Goal: Task Accomplishment & Management: Use online tool/utility

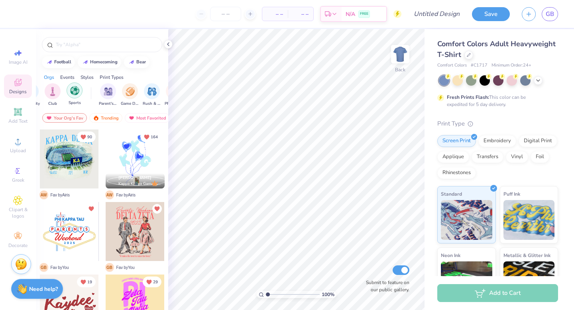
scroll to position [0, 56]
click at [91, 91] on img "filter for Parent's Weekend" at bounding box center [93, 90] width 9 height 9
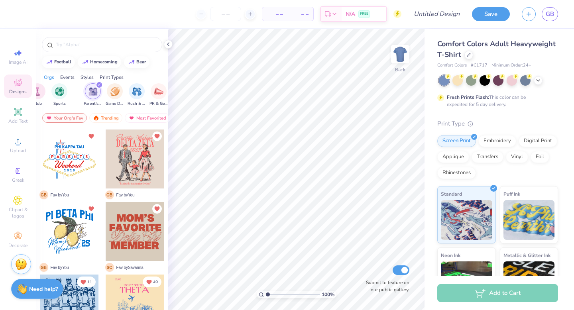
click at [99, 83] on div "filter for Parent's Weekend" at bounding box center [99, 84] width 7 height 7
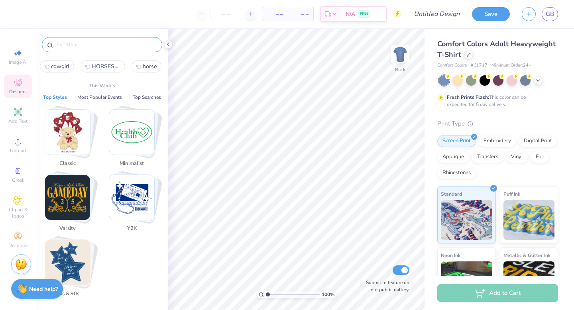
click at [104, 45] on input "text" at bounding box center [106, 45] width 102 height 8
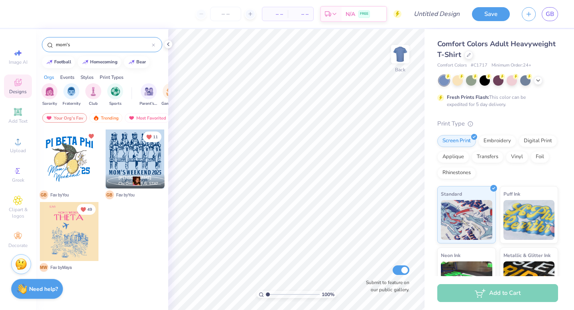
type input "mom's"
click at [131, 158] on div at bounding box center [135, 159] width 59 height 59
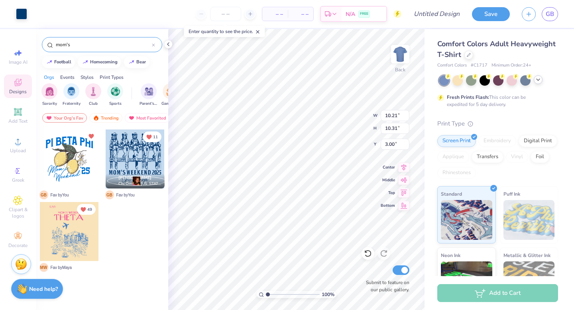
click at [536, 81] on icon at bounding box center [538, 80] width 6 height 6
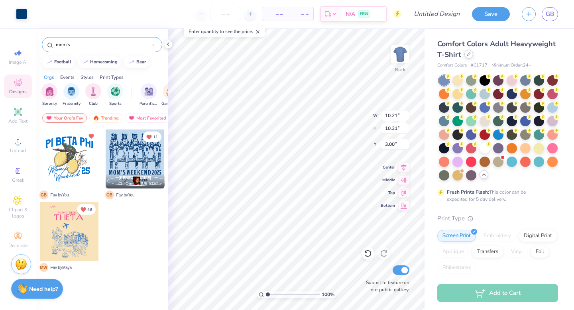
click at [467, 55] on icon at bounding box center [469, 54] width 4 height 4
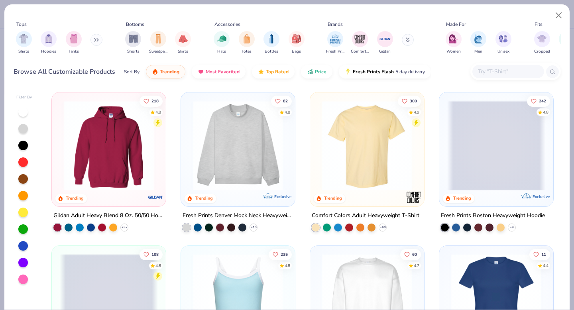
click at [506, 70] on input "text" at bounding box center [507, 71] width 61 height 9
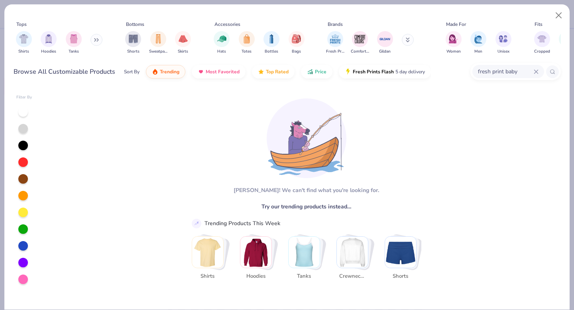
click at [513, 70] on input "fresh print baby" at bounding box center [505, 71] width 57 height 9
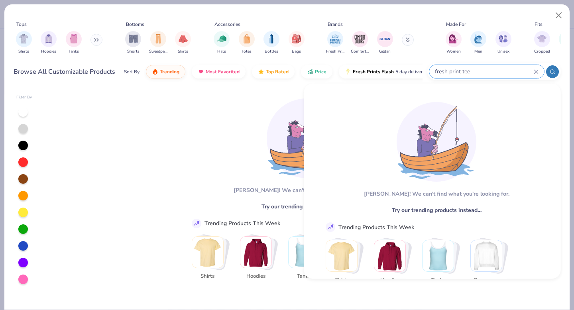
type input "fresh print tee"
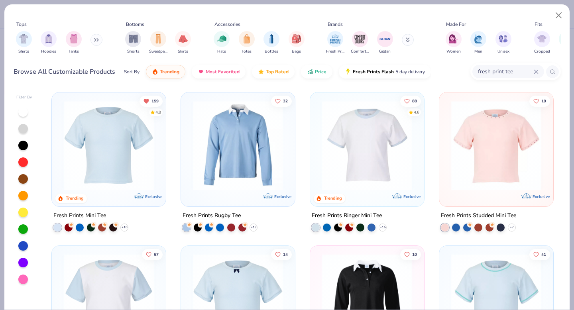
click at [144, 166] on img at bounding box center [109, 145] width 98 height 90
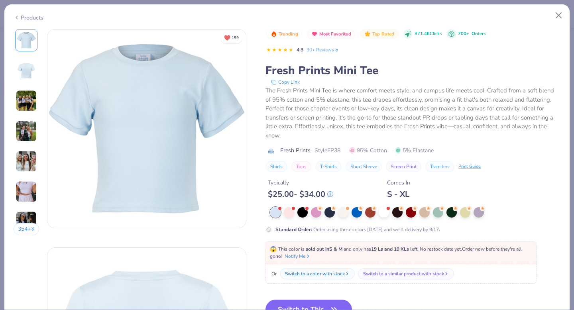
click at [323, 248] on strong "sold out in S & M" at bounding box center [324, 249] width 37 height 6
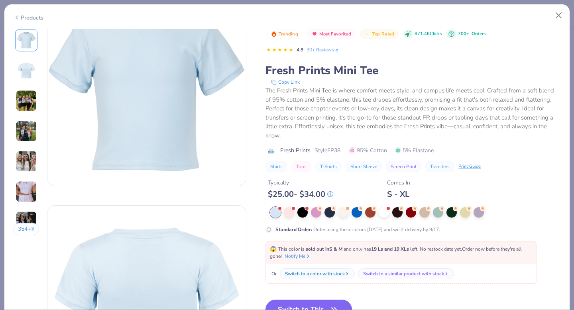
click at [317, 305] on button "Switch to This" at bounding box center [309, 310] width 87 height 20
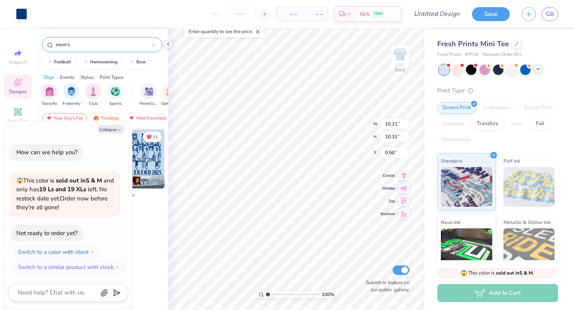
type textarea "x"
type input "8.71"
type input "8.80"
type textarea "x"
type input "1.32"
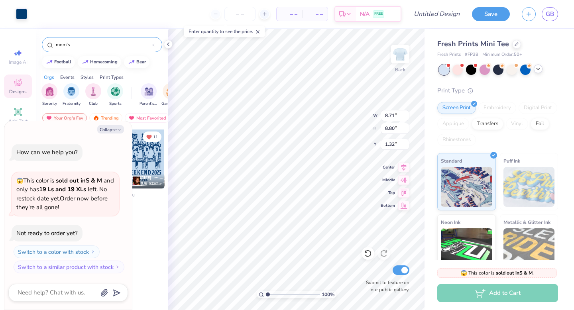
click at [540, 70] on icon at bounding box center [538, 69] width 6 height 6
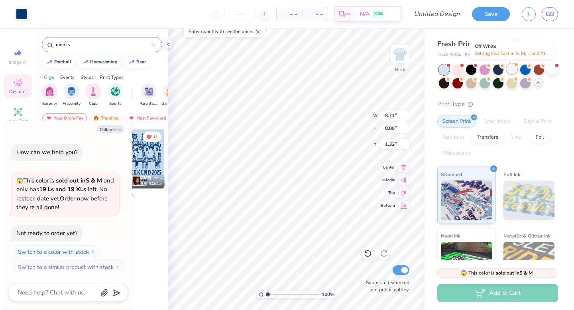
click at [514, 68] on div at bounding box center [512, 69] width 10 height 10
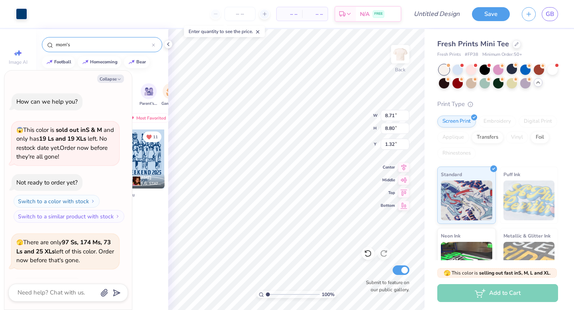
scroll to position [53, 0]
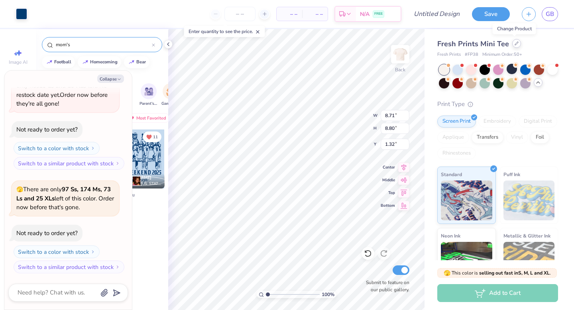
click at [515, 44] on icon at bounding box center [517, 43] width 4 height 4
type textarea "x"
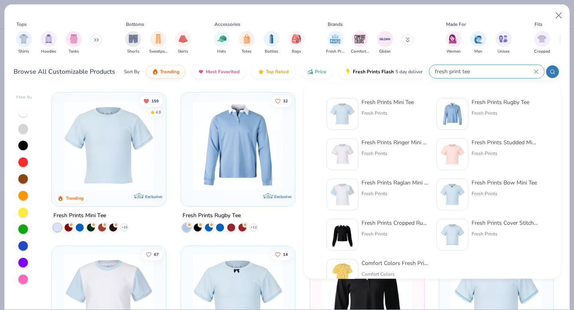
drag, startPoint x: 518, startPoint y: 70, endPoint x: 473, endPoint y: 70, distance: 45.9
click at [473, 70] on input "fresh print tee" at bounding box center [484, 71] width 100 height 9
drag, startPoint x: 481, startPoint y: 70, endPoint x: 408, endPoint y: 69, distance: 72.2
click at [408, 69] on div "Browse All Customizable Products Sort By Trending Most Favorited Top Rated Pric…" at bounding box center [288, 72] width 548 height 22
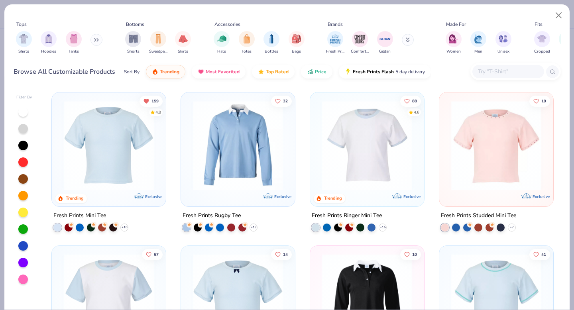
click at [501, 73] on input "text" at bounding box center [507, 71] width 61 height 9
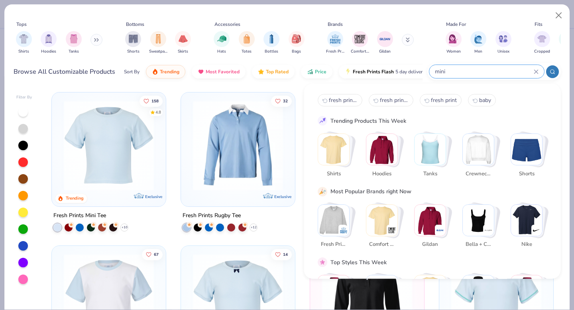
type input "mini"
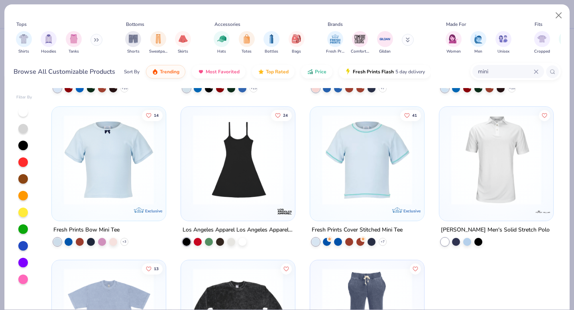
scroll to position [149, 0]
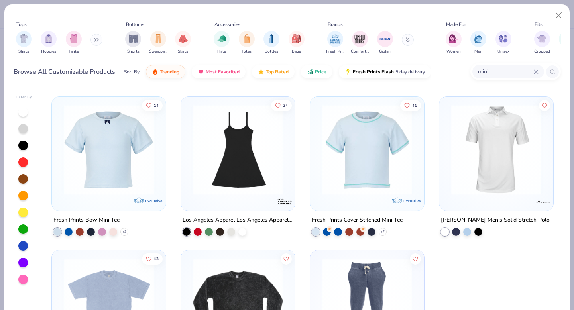
click at [342, 151] on img at bounding box center [367, 150] width 98 height 90
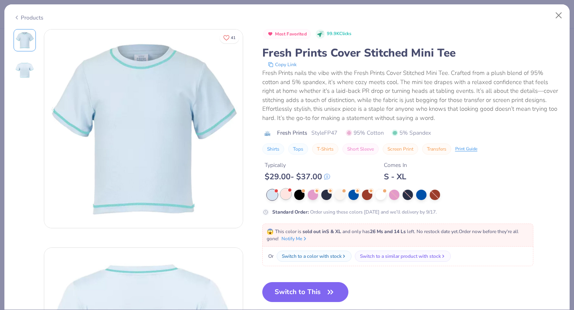
click at [290, 197] on div at bounding box center [286, 194] width 10 height 10
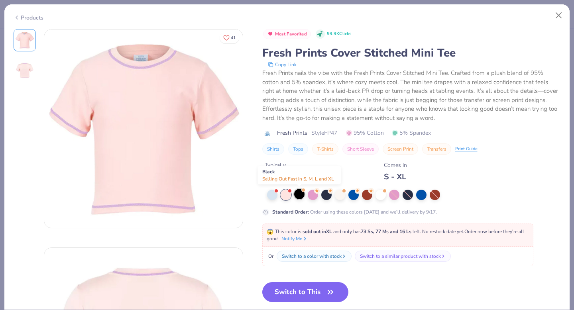
click at [298, 196] on div at bounding box center [299, 194] width 10 height 10
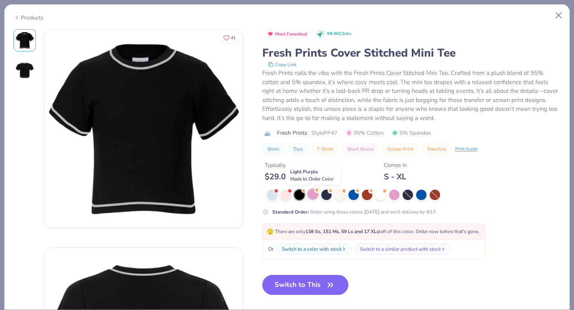
click at [315, 197] on div at bounding box center [313, 194] width 10 height 10
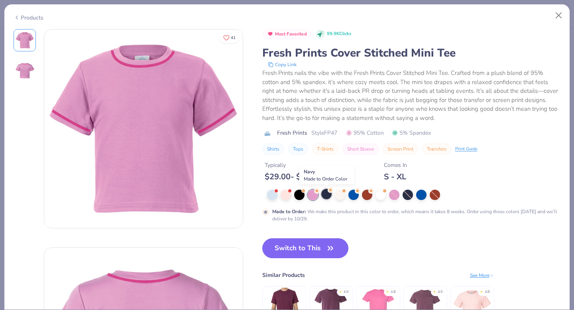
click at [329, 195] on div at bounding box center [326, 194] width 10 height 10
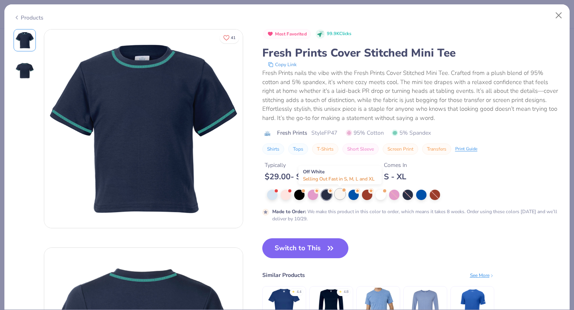
click at [342, 195] on div at bounding box center [340, 194] width 10 height 10
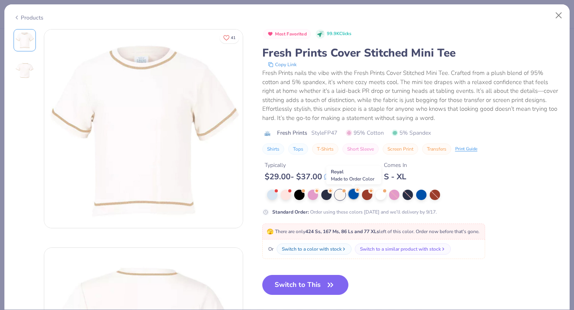
click at [356, 196] on div at bounding box center [354, 194] width 10 height 10
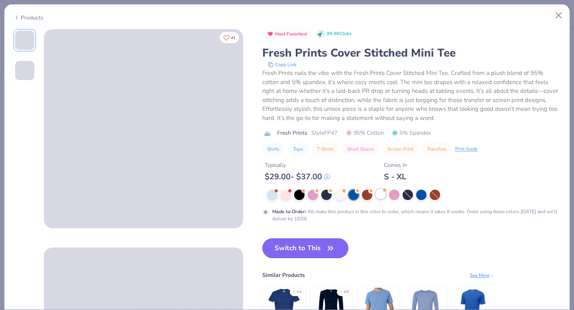
click at [381, 195] on div at bounding box center [381, 194] width 10 height 10
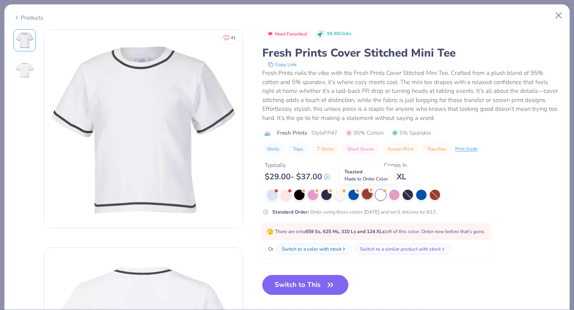
click at [368, 193] on icon at bounding box center [371, 190] width 6 height 6
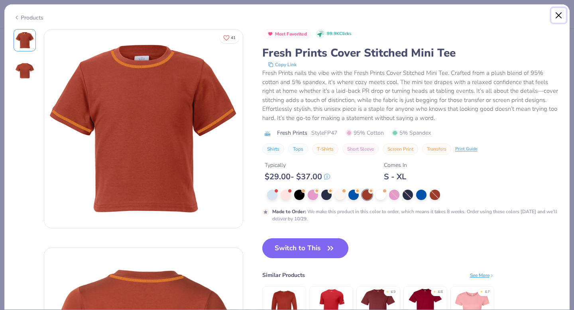
click at [561, 13] on button "Close" at bounding box center [559, 15] width 15 height 15
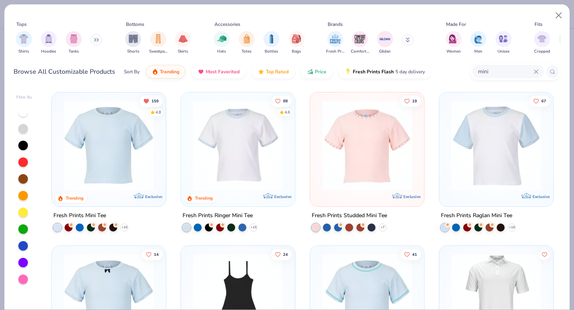
type textarea "x"
click at [494, 73] on input "mini" at bounding box center [505, 71] width 57 height 9
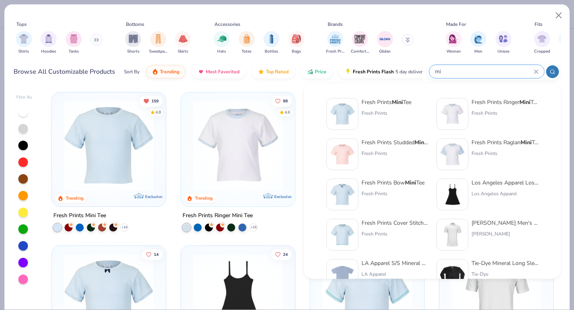
type input "m"
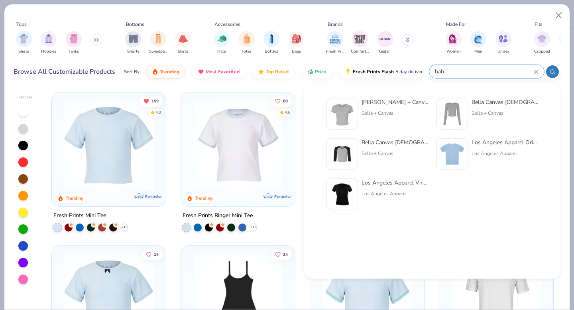
type input "bab"
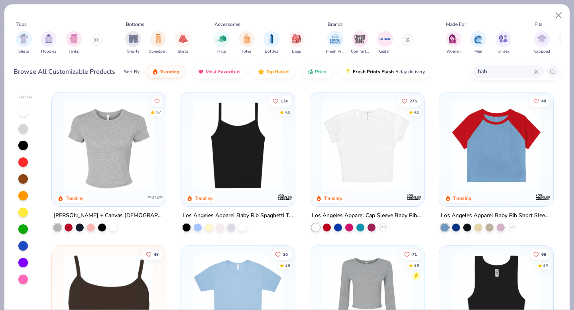
click at [140, 164] on img at bounding box center [109, 145] width 98 height 90
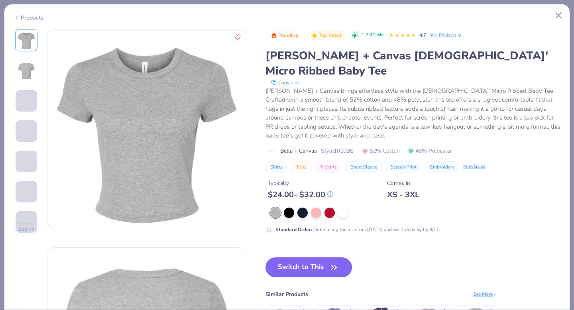
click at [288, 258] on button "Switch to This" at bounding box center [309, 268] width 87 height 20
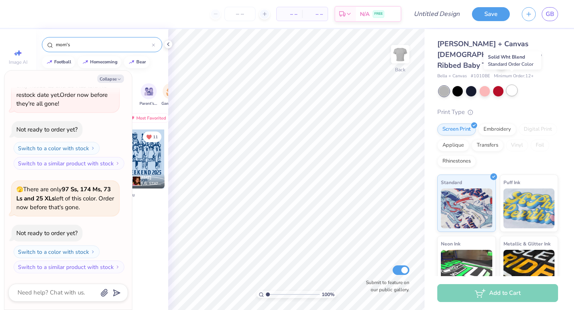
click at [510, 85] on div at bounding box center [512, 90] width 10 height 10
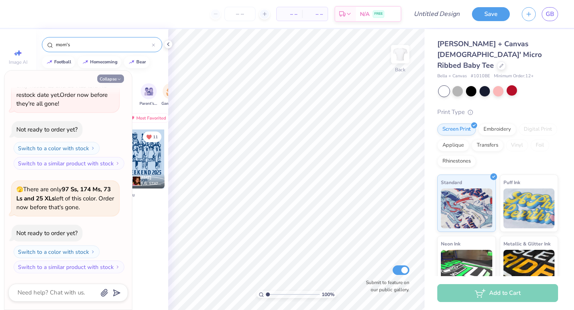
click at [114, 78] on button "Collapse" at bounding box center [110, 79] width 27 height 8
type textarea "x"
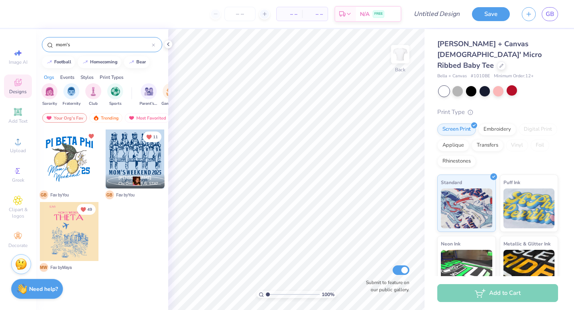
click at [137, 154] on div at bounding box center [135, 159] width 59 height 59
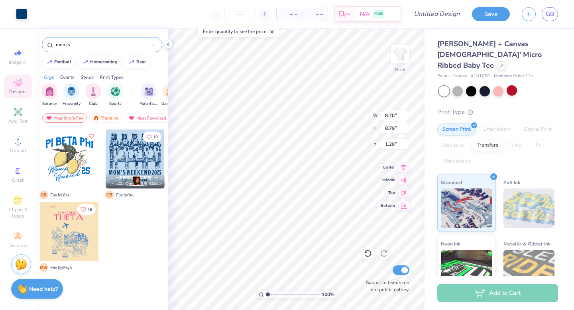
type input "1.20"
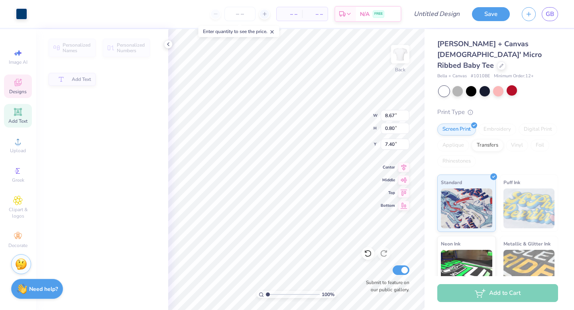
type input "8.67"
type input "0.80"
type input "7.40"
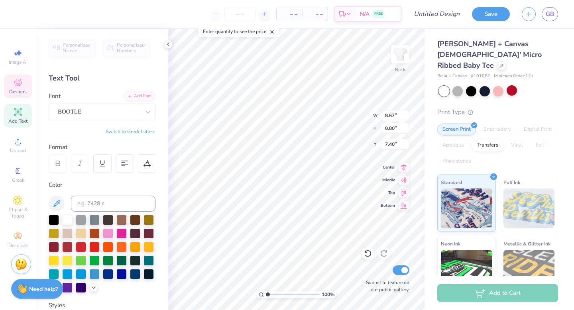
scroll to position [0, 4]
type textarea "ZETA TAU ALPHA"
type input "7.50"
type input "4.32"
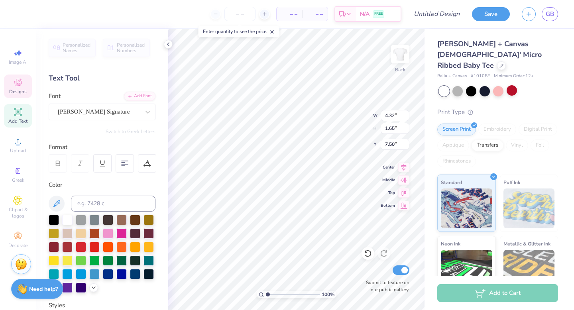
type input "1.65"
type input "8.34"
type textarea "TX OU 2025"
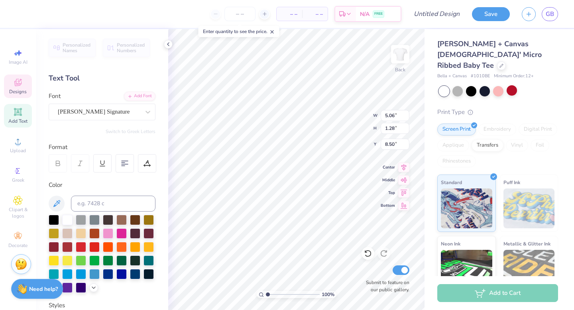
type input "5.06"
type input "1.28"
type input "8.50"
type textarea "Zeta Tau ALpha"
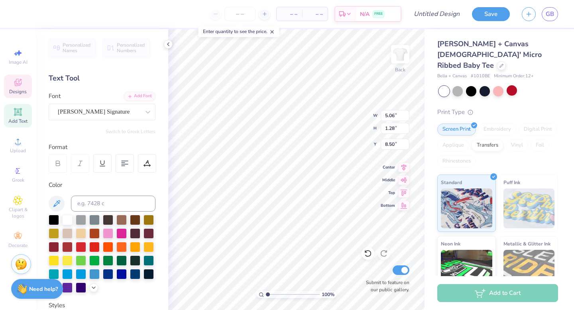
scroll to position [0, 2]
type input "6.73"
type input "1.00"
type input "7.50"
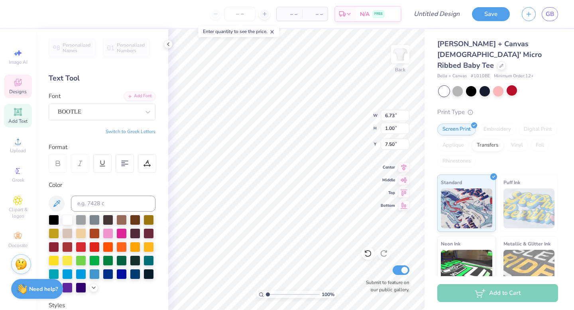
type textarea "RED RIVER RIVALRY"
type input "7.31"
type input "5.83"
type input "1.58"
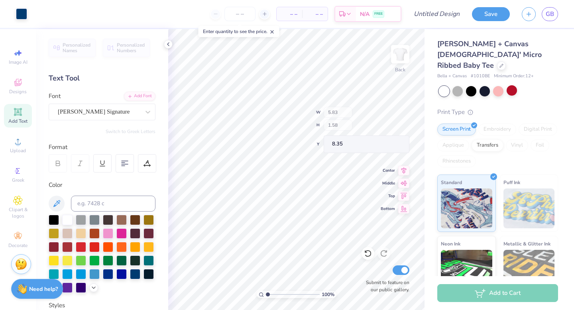
type input "8.06"
click at [16, 88] on div "Designs" at bounding box center [18, 87] width 28 height 24
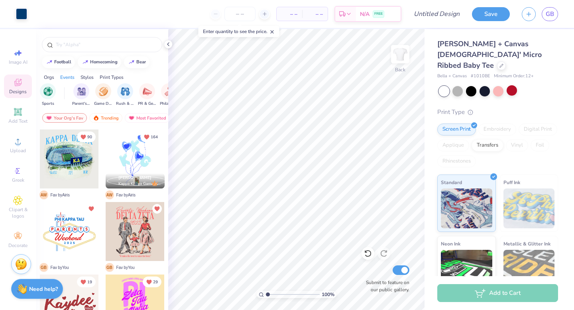
scroll to position [0, 69]
click at [70, 120] on div "Your Org's Fav" at bounding box center [64, 118] width 45 height 10
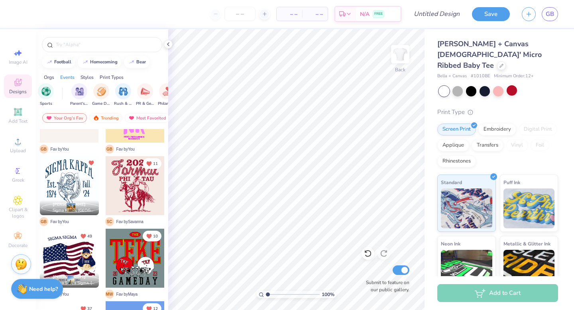
click at [81, 179] on div at bounding box center [69, 185] width 59 height 59
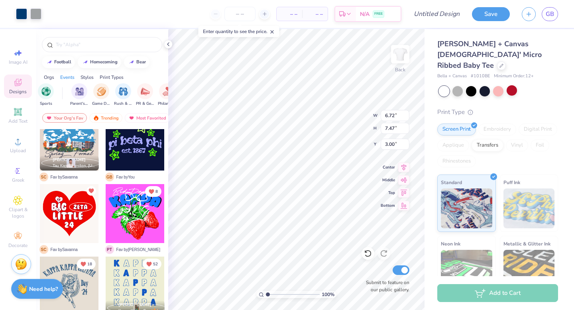
scroll to position [1469, 0]
click at [91, 276] on div at bounding box center [69, 286] width 59 height 59
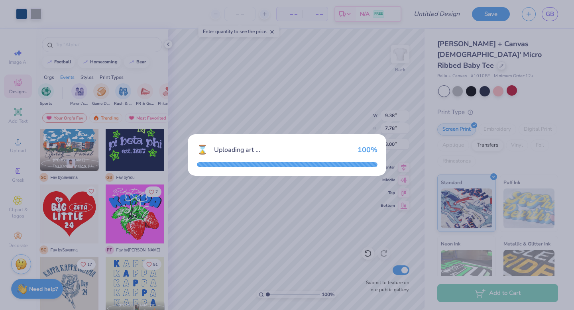
type input "9.38"
type input "7.78"
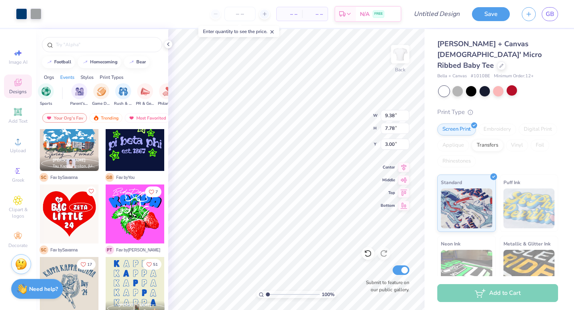
type input "6.72"
type input "7.47"
type input "2.07"
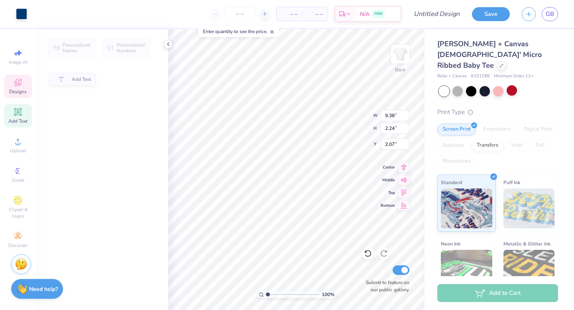
type input "2.24"
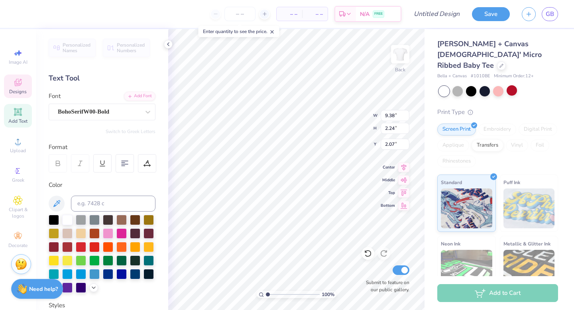
scroll to position [0, 2]
type textarea "ZETA TAU ALPHA"
type input "8.73"
type input "2.30"
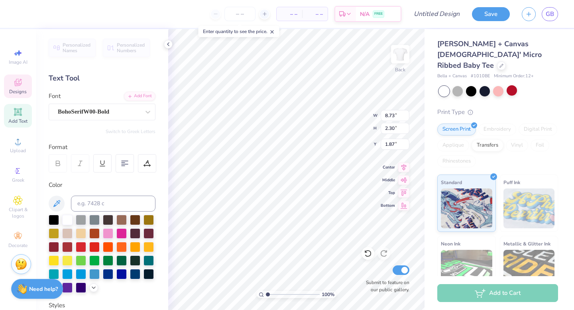
type input "1.85"
type input "1.04"
type input "1.12"
type input "4.87"
type textarea "[GEOGRAPHIC_DATA]"
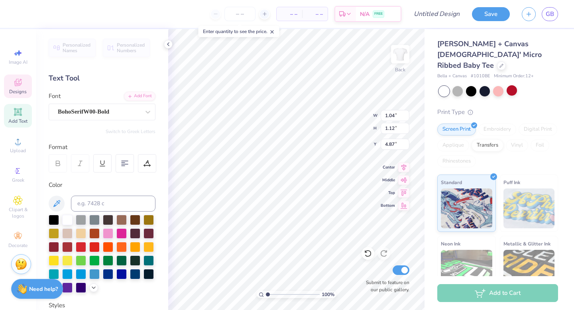
type input "1.31"
type input "1.32"
type textarea "OU"
type input "1.08"
type input "1.12"
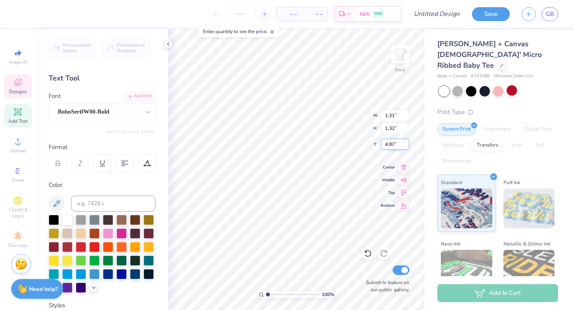
type input "6.36"
type textarea "20"
type input "8.73"
type input "7.99"
type input "1.85"
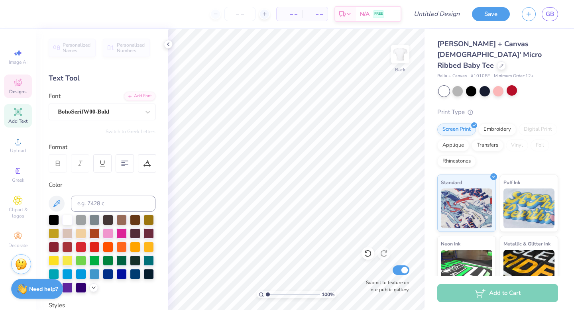
click at [10, 87] on div "Designs" at bounding box center [18, 87] width 28 height 24
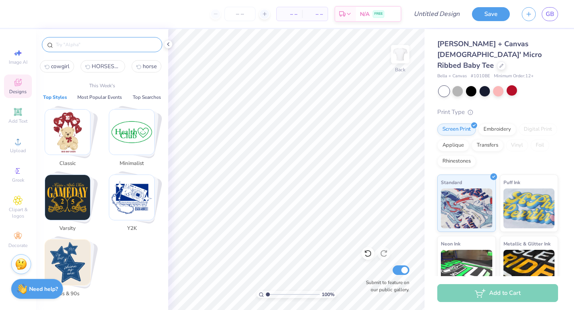
click at [108, 45] on input "text" at bounding box center [106, 45] width 102 height 8
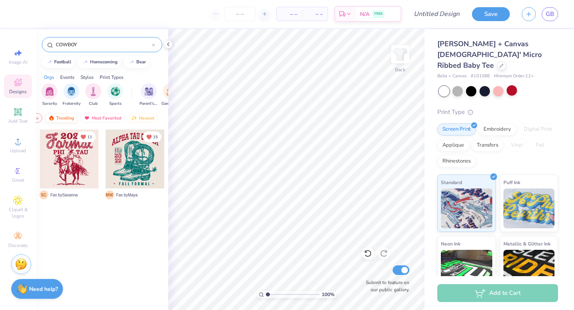
scroll to position [0, 46]
click at [97, 116] on div "Most Favorited" at bounding box center [101, 118] width 45 height 10
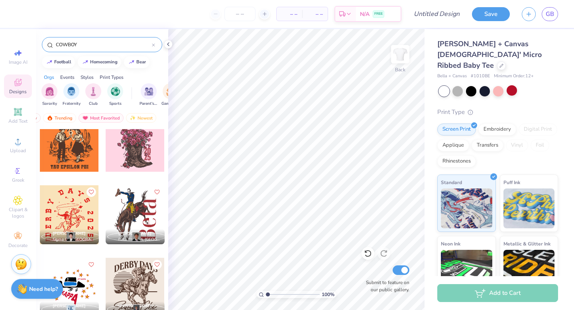
scroll to position [1251, 0]
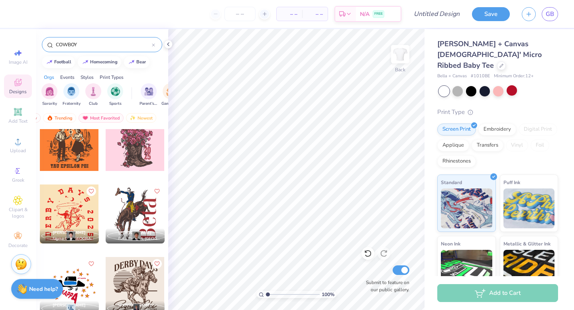
click at [72, 44] on input "COWBOY" at bounding box center [103, 45] width 97 height 8
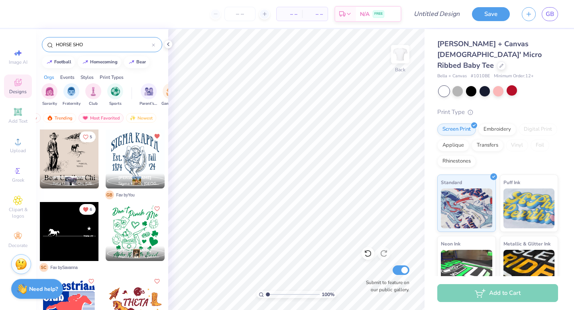
type input "HORSE SHOE"
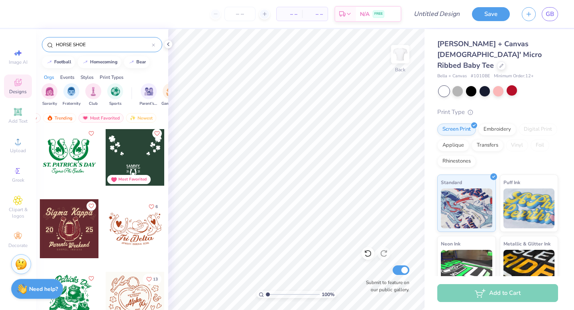
scroll to position [293, 0]
click at [154, 44] on icon at bounding box center [153, 44] width 3 height 3
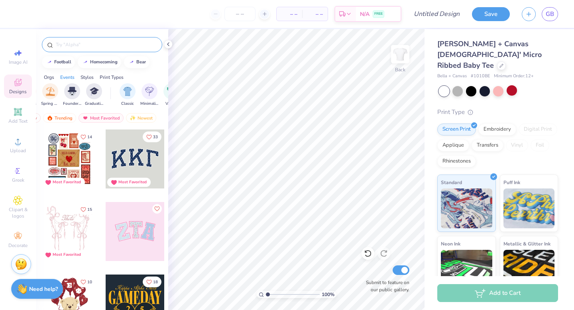
scroll to position [0, 341]
click at [140, 120] on div "Newest" at bounding box center [141, 118] width 30 height 10
click at [139, 119] on div "Newest" at bounding box center [141, 118] width 30 height 10
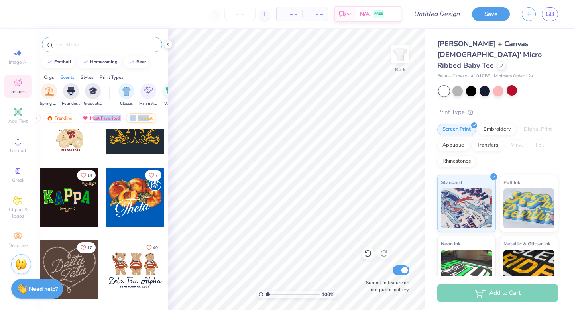
drag, startPoint x: 94, startPoint y: 118, endPoint x: 148, endPoint y: 116, distance: 53.9
click at [148, 116] on div "Your Org's Fav Trending Most Favorited Newest" at bounding box center [102, 120] width 132 height 18
click at [142, 72] on div "Orgs Events Styles Print Types" at bounding box center [102, 75] width 132 height 11
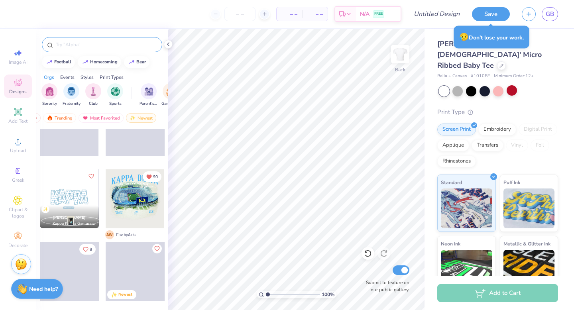
scroll to position [482, 0]
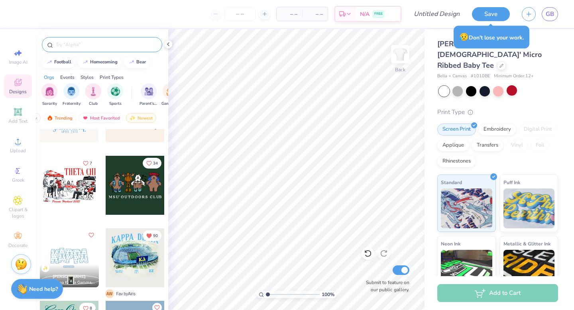
click at [105, 35] on div at bounding box center [102, 42] width 132 height 27
click at [105, 42] on input "text" at bounding box center [106, 45] width 102 height 8
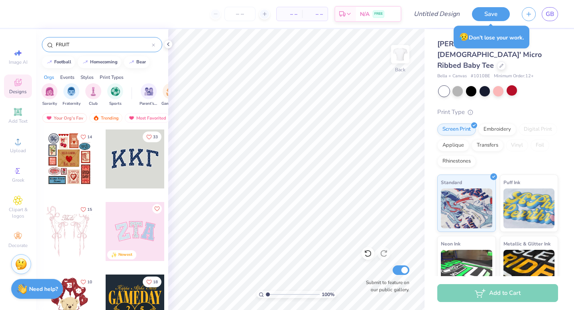
type input "FRUIT"
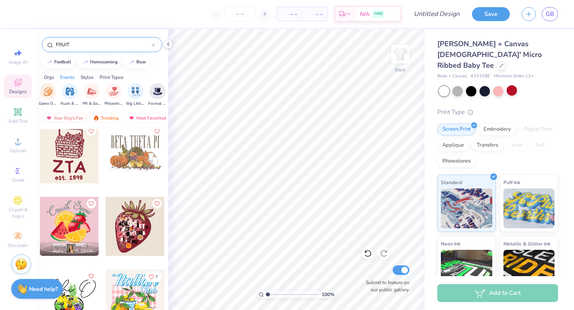
scroll to position [775, 0]
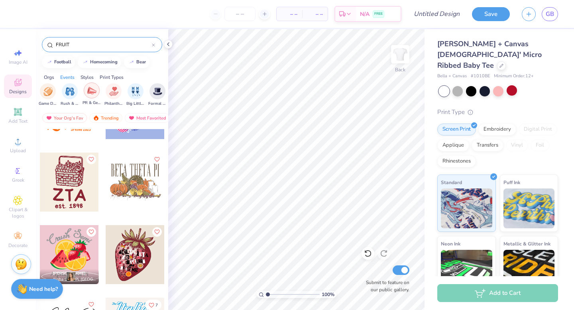
click at [91, 90] on img "filter for PR & General" at bounding box center [91, 90] width 9 height 9
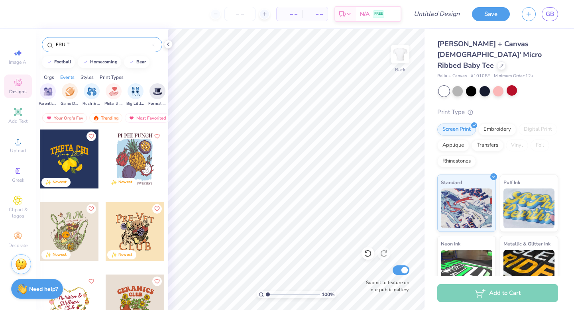
click at [156, 44] on div "FRUIT" at bounding box center [102, 44] width 120 height 15
click at [153, 46] on icon at bounding box center [153, 44] width 3 height 3
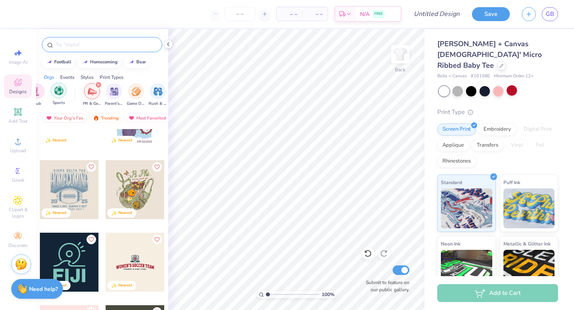
scroll to position [0, 54]
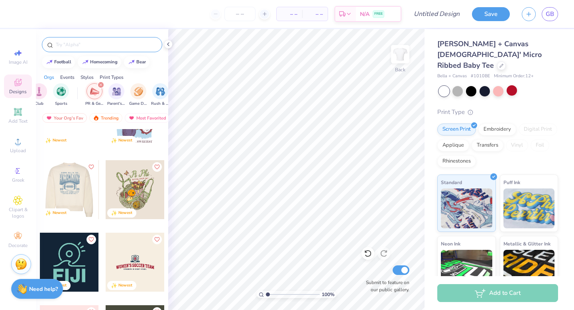
click at [73, 184] on div at bounding box center [69, 189] width 177 height 59
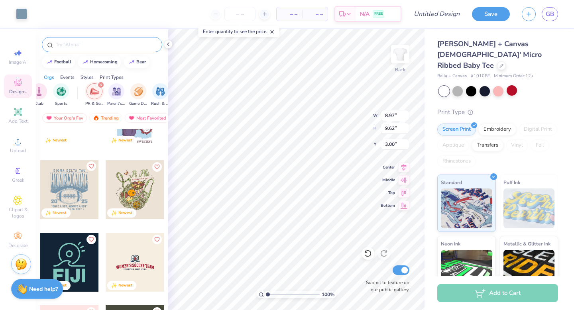
click at [93, 165] on icon "Like" at bounding box center [91, 166] width 6 height 6
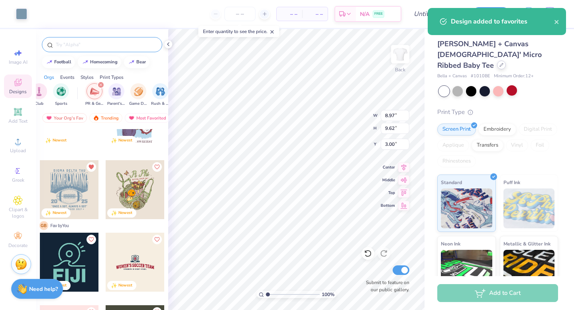
click at [500, 63] on icon at bounding box center [502, 65] width 4 height 4
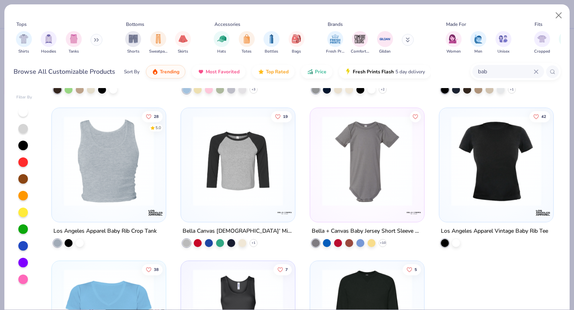
scroll to position [395, 0]
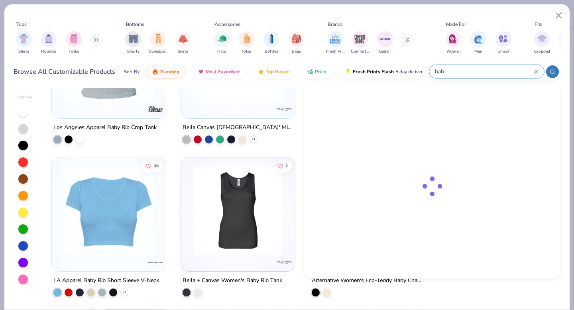
click at [499, 72] on input "bab" at bounding box center [484, 71] width 100 height 9
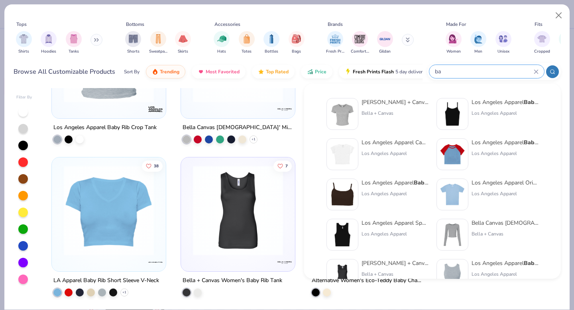
type input "b"
type input "c"
type input "r"
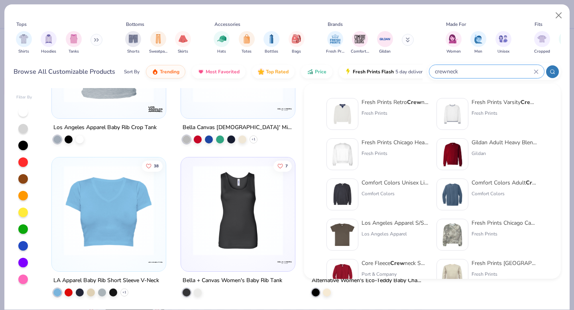
type input "crewneck"
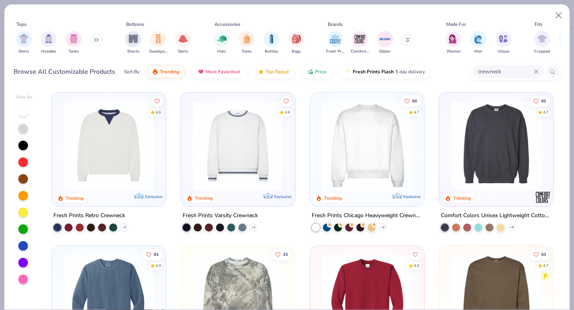
click at [480, 128] on img at bounding box center [496, 145] width 98 height 90
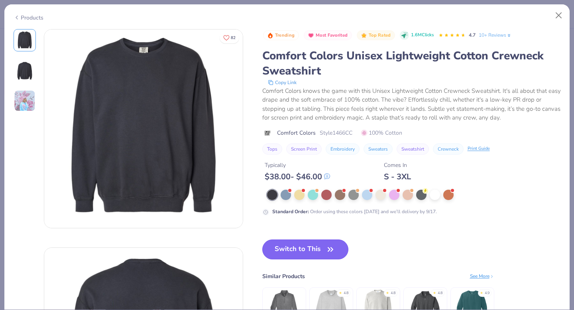
drag, startPoint x: 299, startPoint y: 258, endPoint x: 327, endPoint y: 250, distance: 28.3
click at [299, 258] on button "Switch to This" at bounding box center [305, 250] width 87 height 20
click at [327, 250] on icon "button" at bounding box center [330, 249] width 11 height 11
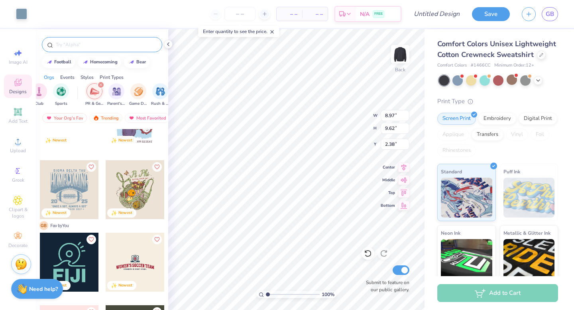
type input "2.38"
type input "12.67"
type input "13.59"
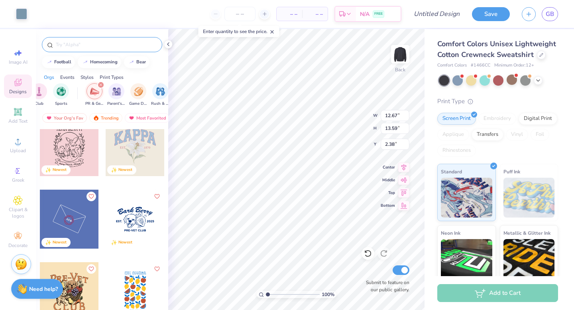
scroll to position [5746, 0]
click at [537, 79] on icon at bounding box center [538, 80] width 6 height 6
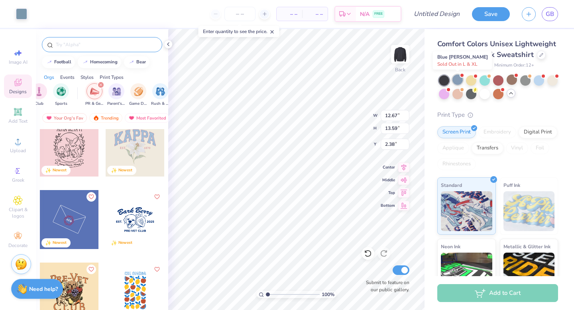
click at [457, 81] on div at bounding box center [458, 80] width 10 height 10
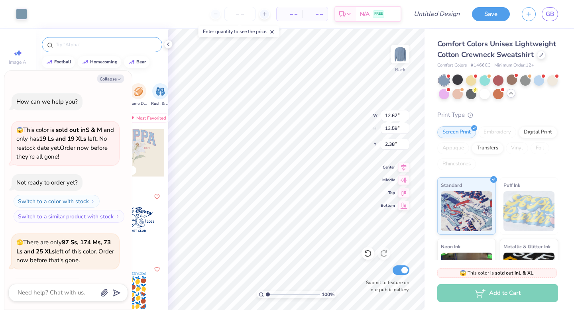
scroll to position [165, 0]
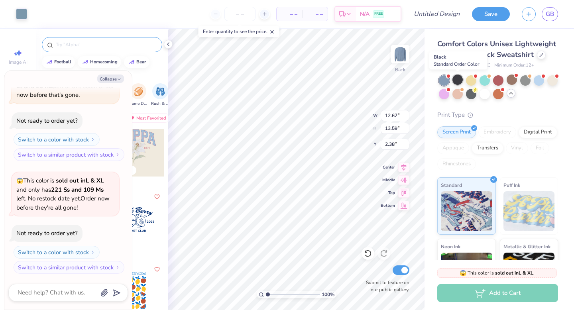
click at [459, 82] on div at bounding box center [458, 80] width 10 height 10
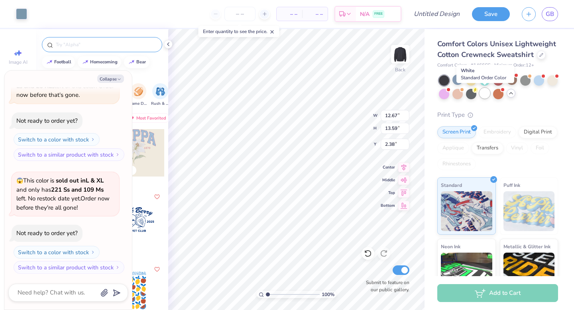
click at [483, 93] on div at bounding box center [485, 93] width 10 height 10
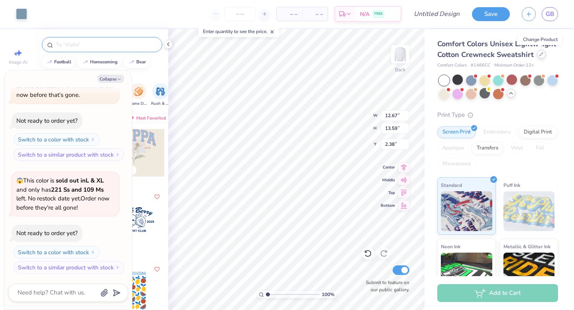
click at [540, 55] on icon at bounding box center [542, 54] width 4 height 4
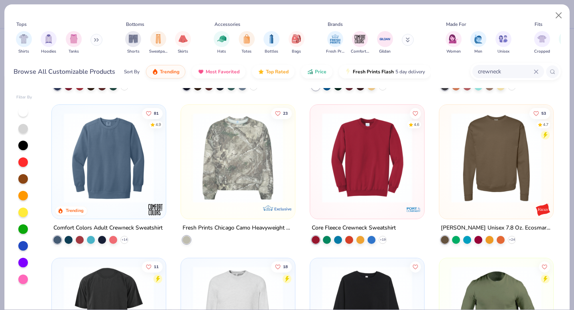
scroll to position [160, 0]
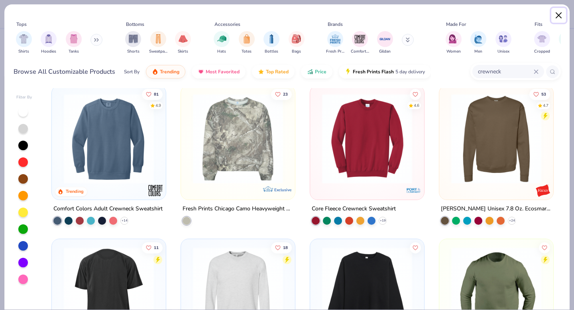
click at [558, 17] on button "Close" at bounding box center [559, 15] width 15 height 15
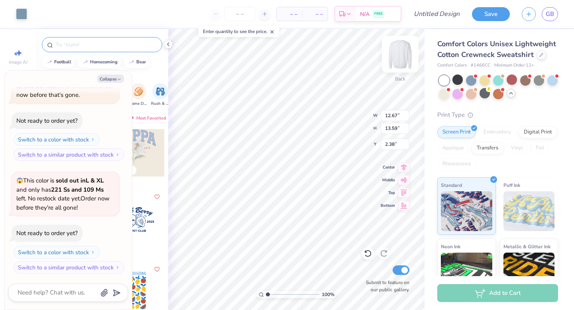
type textarea "x"
type input "3.00"
click at [120, 79] on icon "button" at bounding box center [119, 79] width 5 height 5
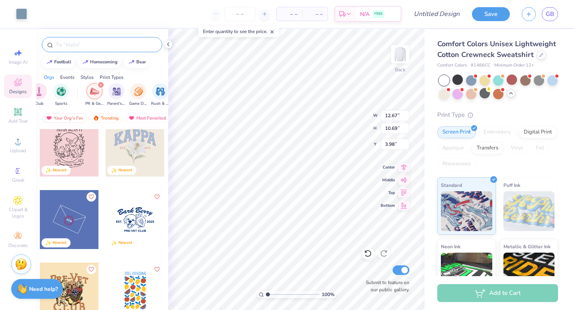
type textarea "x"
type input "10.69"
type input "3.98"
type textarea "x"
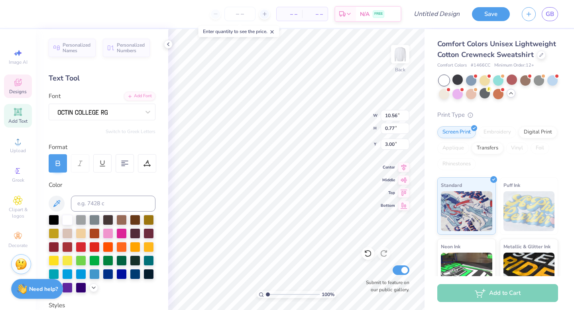
scroll to position [0, 1]
type textarea "ZETA TAU ALPHA"
type input "11.88"
type input "0.83"
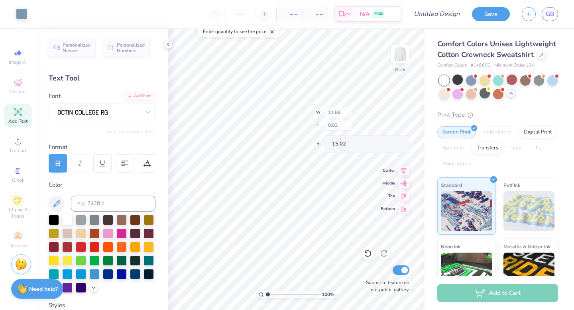
type input "15.02"
type input "12.67"
type input "10.69"
type input "3.98"
click at [17, 98] on div "Image AI Designs Add Text Upload Greek Clipart & logos Decorate" at bounding box center [18, 148] width 28 height 207
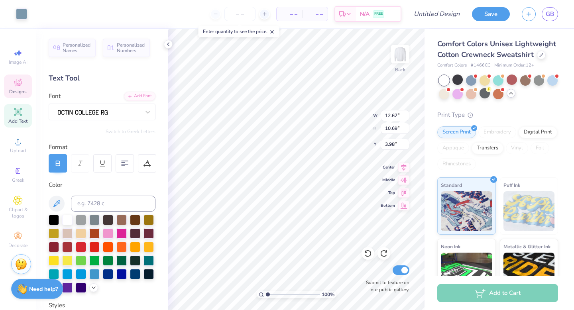
click at [22, 87] on icon at bounding box center [18, 83] width 10 height 10
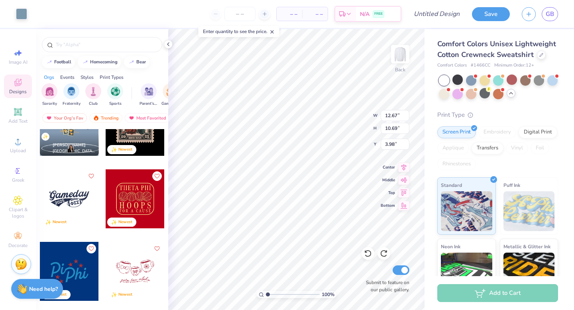
scroll to position [5274, 0]
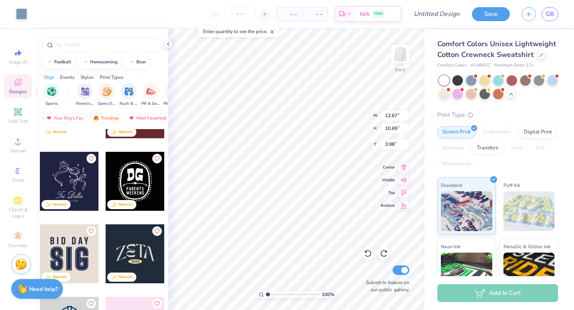
scroll to position [0, 54]
click at [115, 94] on img "filter for Game Day" at bounding box center [116, 90] width 9 height 9
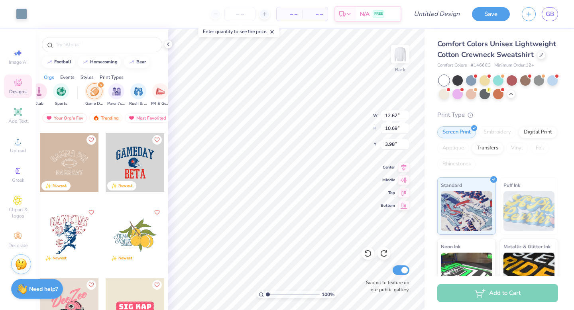
scroll to position [225, 0]
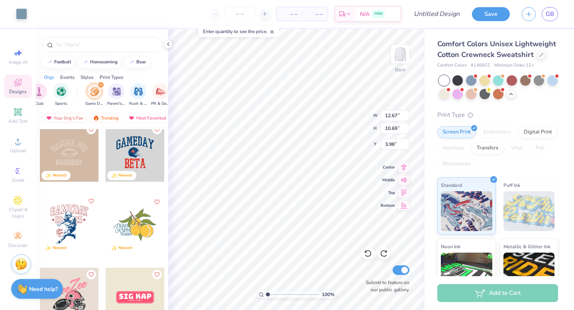
click at [92, 201] on icon "Like" at bounding box center [91, 202] width 6 height 6
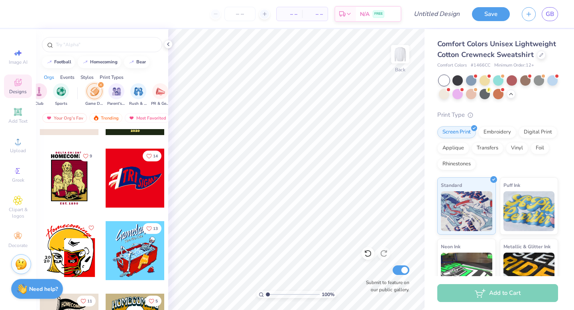
scroll to position [8571, 0]
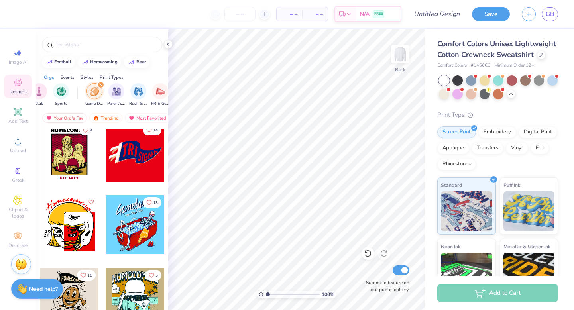
click at [102, 85] on div "filter for Game Day" at bounding box center [100, 84] width 7 height 7
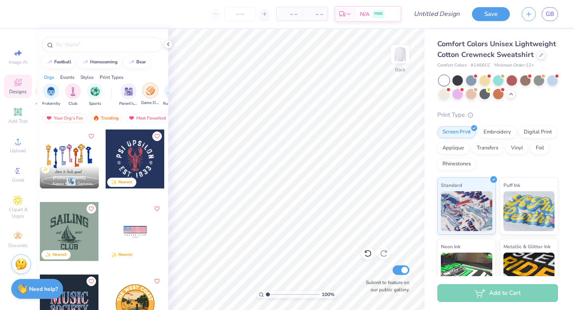
scroll to position [0, 0]
click at [50, 93] on img "filter for Sorority" at bounding box center [49, 90] width 9 height 9
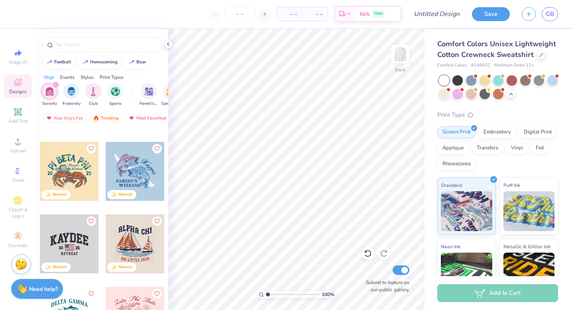
scroll to position [61, 0]
click at [158, 145] on icon "Like" at bounding box center [156, 147] width 5 height 4
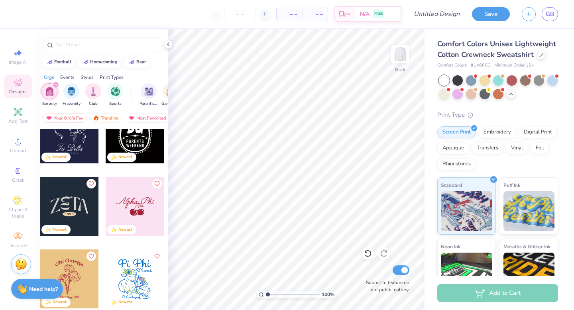
scroll to position [3583, 0]
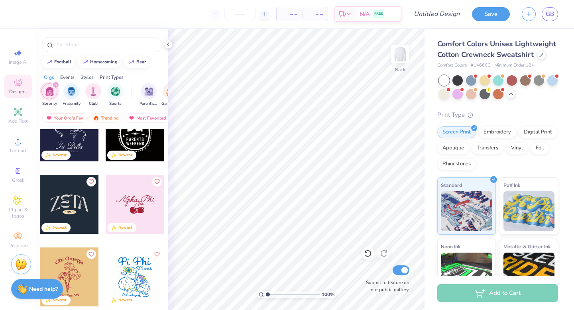
click at [122, 201] on div at bounding box center [135, 204] width 59 height 59
click at [156, 183] on icon "Like" at bounding box center [157, 181] width 6 height 6
type input "8.36"
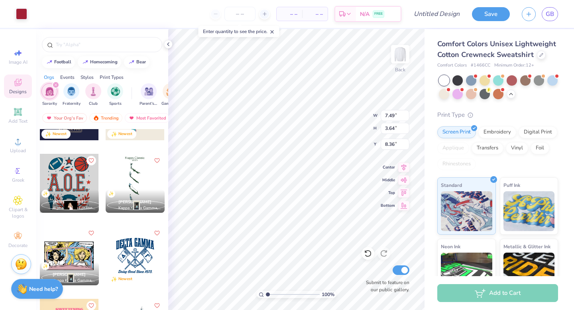
scroll to position [5569, 0]
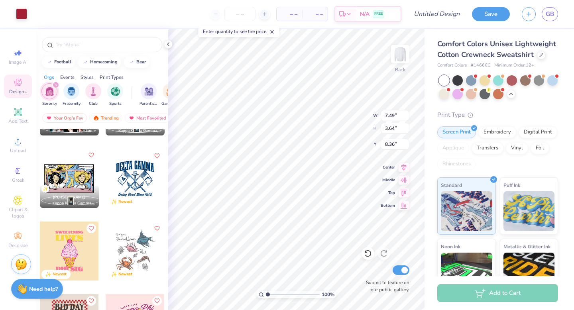
click at [92, 156] on icon "Like" at bounding box center [91, 155] width 5 height 4
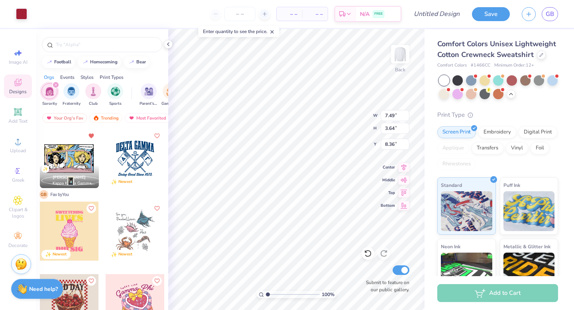
scroll to position [5590, 0]
click at [543, 55] on div at bounding box center [541, 54] width 9 height 9
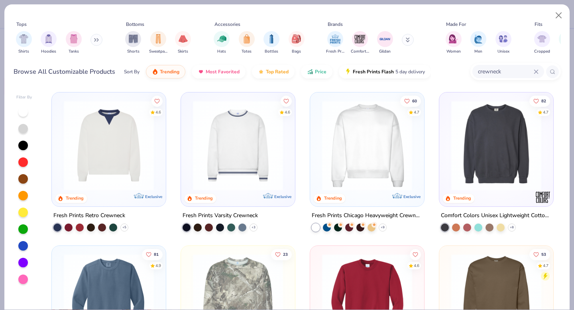
click at [537, 69] on icon at bounding box center [536, 71] width 5 height 5
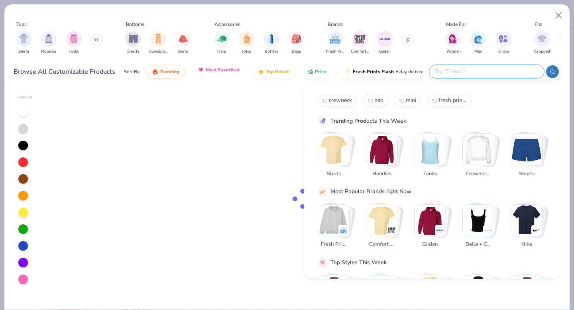
click at [212, 75] on button "Most Favorited" at bounding box center [219, 70] width 54 height 14
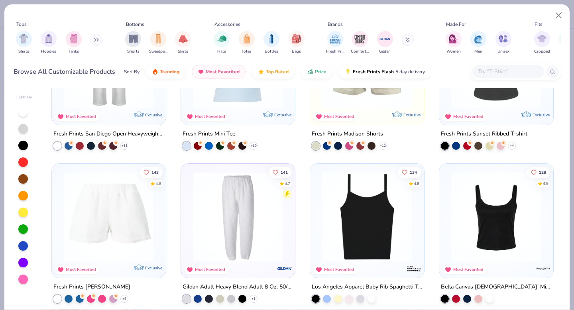
scroll to position [384, 0]
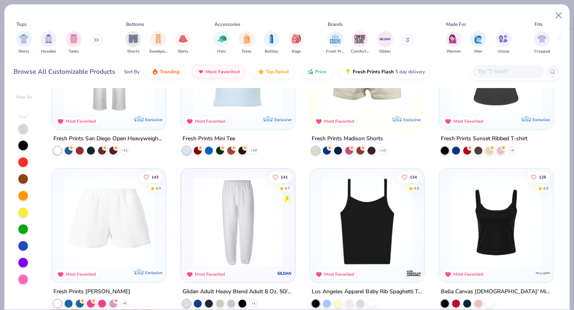
click at [490, 72] on input "text" at bounding box center [507, 71] width 61 height 9
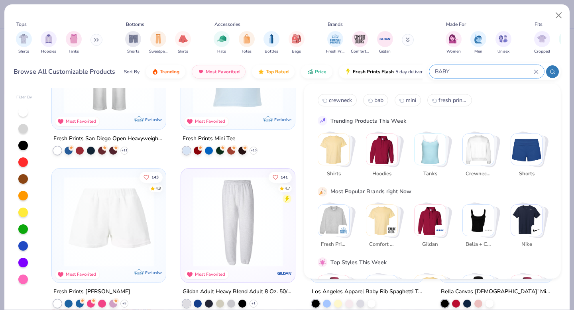
type input "BABY"
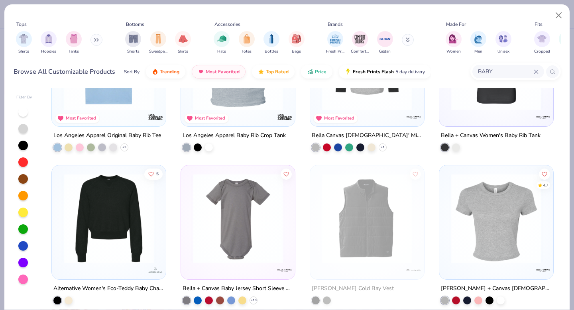
scroll to position [395, 0]
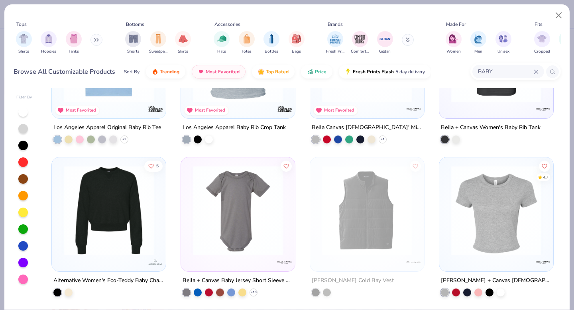
click at [472, 214] on img at bounding box center [496, 210] width 98 height 90
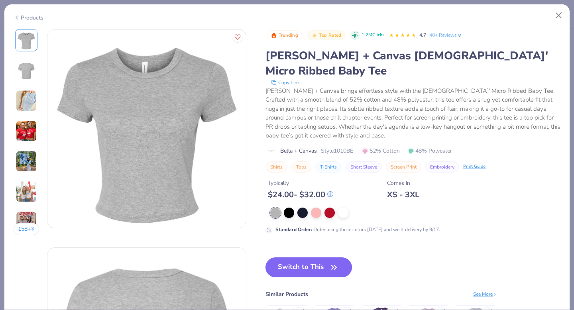
click at [317, 258] on button "Switch to This" at bounding box center [309, 268] width 87 height 20
click at [308, 258] on button "Switch to This" at bounding box center [309, 268] width 87 height 20
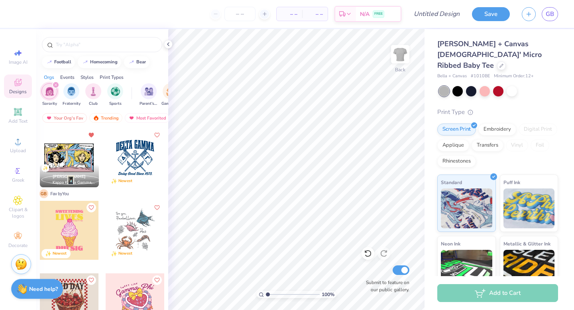
click at [71, 156] on div at bounding box center [69, 157] width 59 height 59
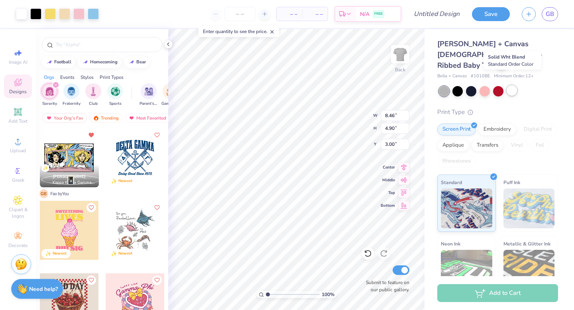
click at [512, 85] on div at bounding box center [512, 90] width 10 height 10
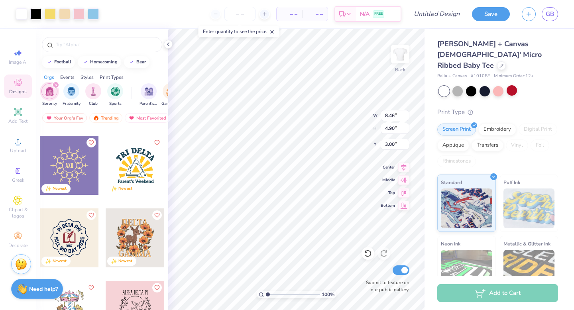
scroll to position [6640, 0]
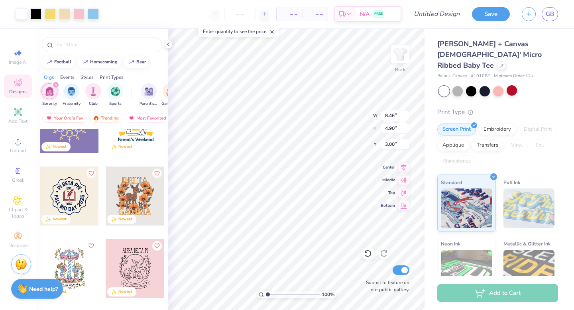
click at [57, 85] on icon "filter for Sorority" at bounding box center [55, 84] width 3 height 3
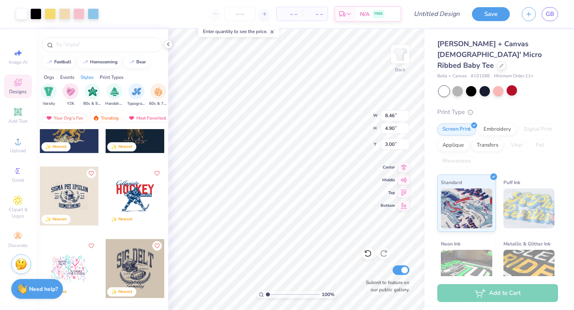
scroll to position [0, 446]
click at [131, 91] on img "filter for Handdrawn" at bounding box center [131, 90] width 9 height 9
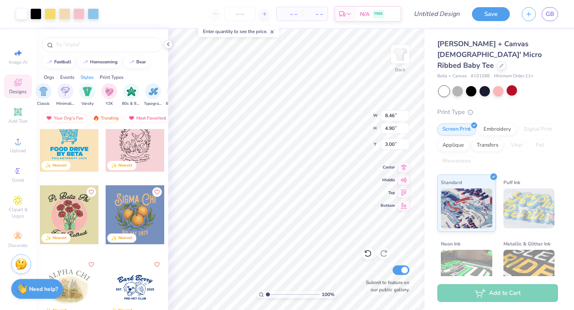
scroll to position [1466, 0]
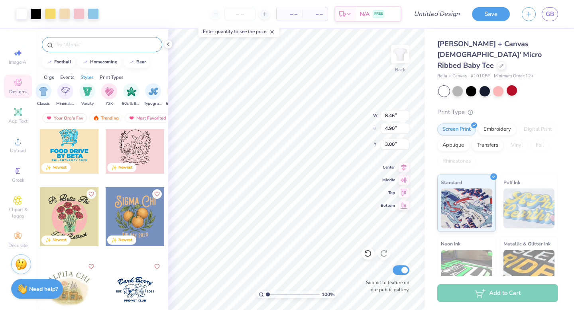
click at [94, 46] on input "text" at bounding box center [106, 45] width 102 height 8
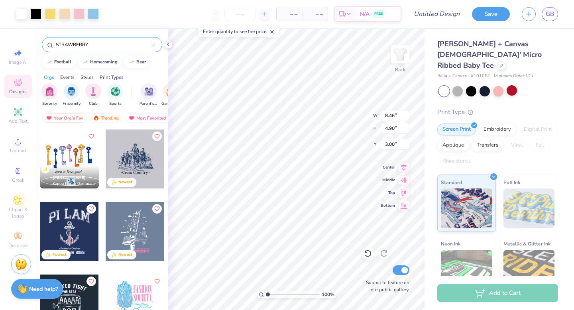
type input "STRAWBERRY"
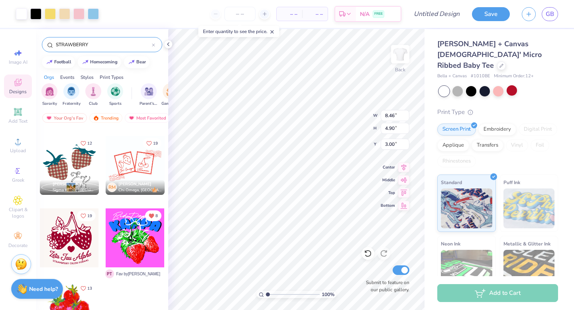
scroll to position [1241, 0]
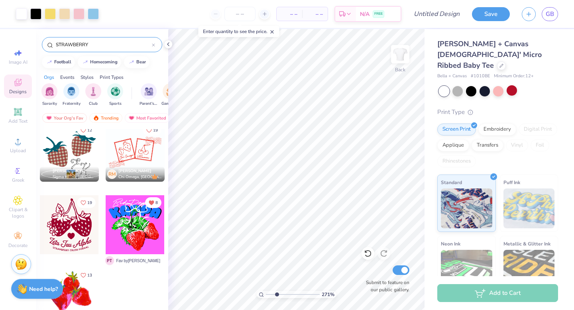
drag, startPoint x: 268, startPoint y: 293, endPoint x: 277, endPoint y: 292, distance: 8.8
type input "2.69"
click at [277, 292] on input "range" at bounding box center [293, 294] width 54 height 7
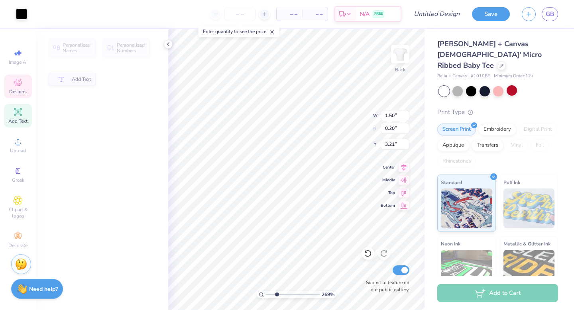
type input "1.50"
type input "0.20"
type input "3.21"
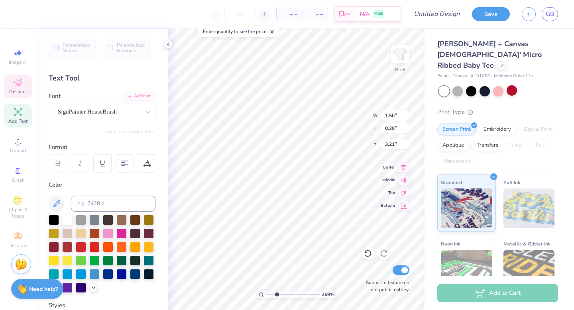
scroll to position [0, 0]
type textarea "ZETA TAU"
type input "1.09"
type input "3.46"
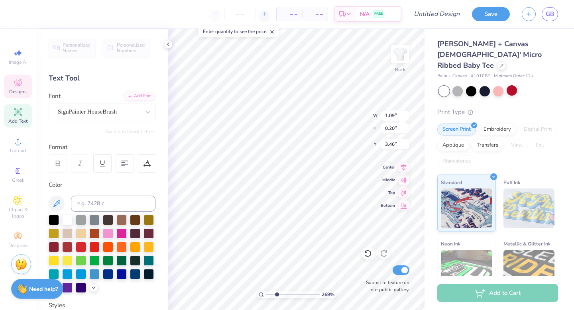
scroll to position [0, 0]
type textarea "ZETA!!!"
type input "1.01"
type input "3.21"
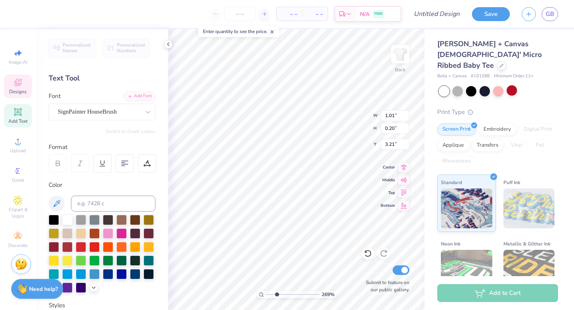
scroll to position [0, 0]
type textarea "Z"
type textarea "TEXAS"
click at [277, 295] on input "range" at bounding box center [293, 294] width 54 height 7
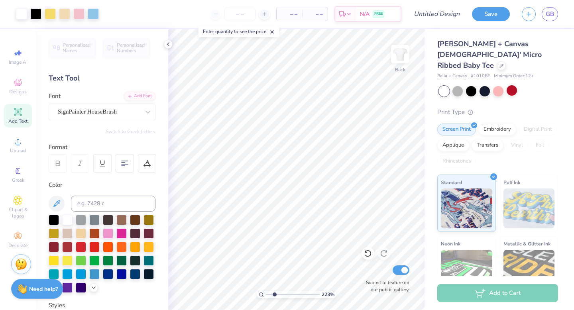
type input "2.23"
click at [274, 294] on input "range" at bounding box center [293, 294] width 54 height 7
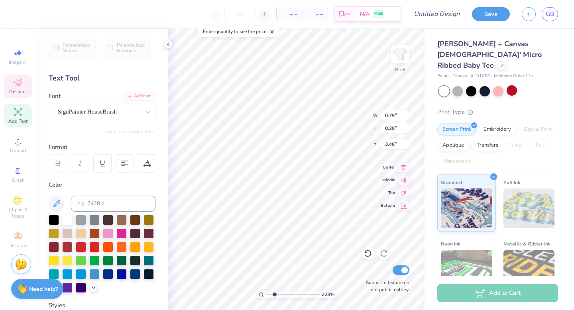
type input "0.79"
type input "3.46"
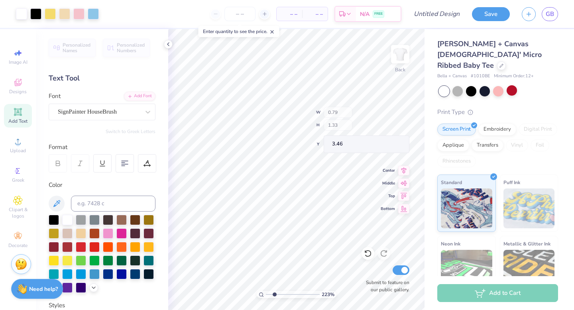
type input "8.32"
type input "1.33"
type input "3.10"
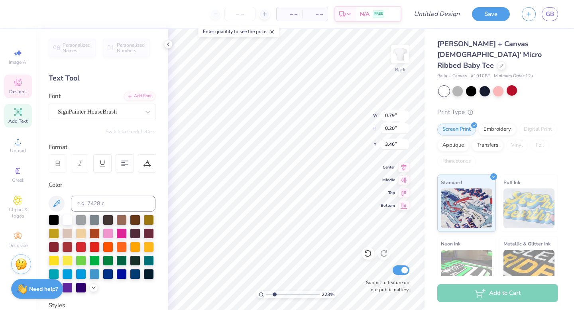
type input "0.67"
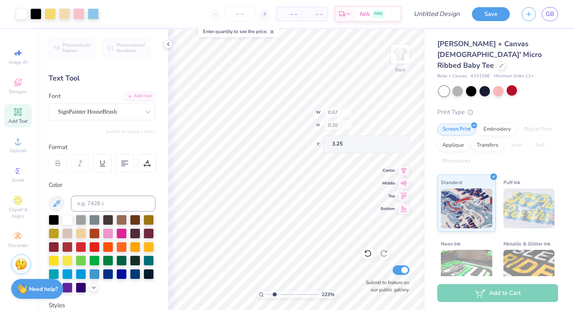
type input "3.35"
drag, startPoint x: 274, startPoint y: 295, endPoint x: 261, endPoint y: 294, distance: 12.8
type input "1"
click at [266, 294] on input "range" at bounding box center [293, 294] width 54 height 7
click at [447, 14] on input "Design Title" at bounding box center [446, 14] width 39 height 16
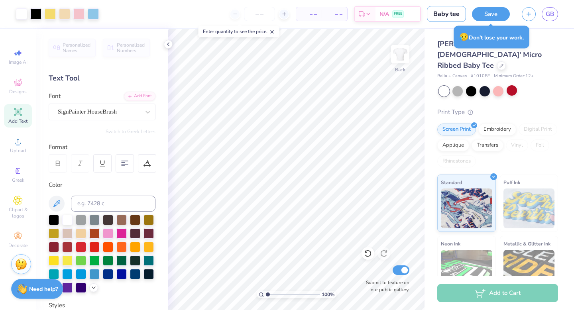
type input "Baby tee"
click at [557, 86] on div at bounding box center [498, 91] width 119 height 10
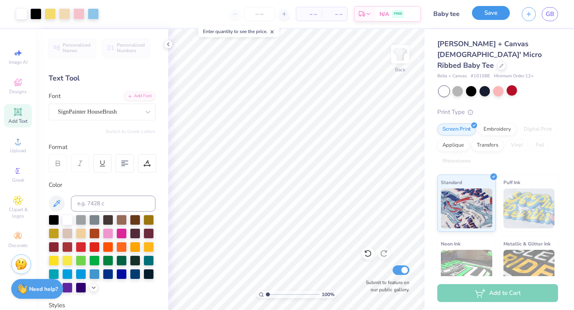
click at [490, 12] on button "Save" at bounding box center [491, 13] width 38 height 14
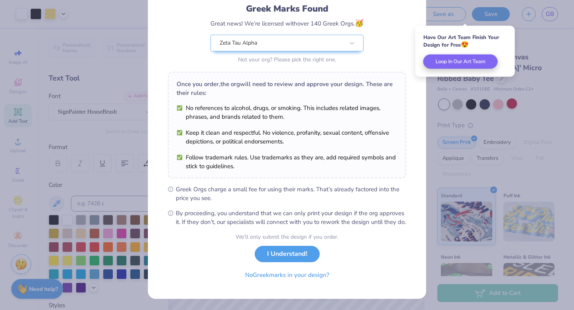
scroll to position [63, 0]
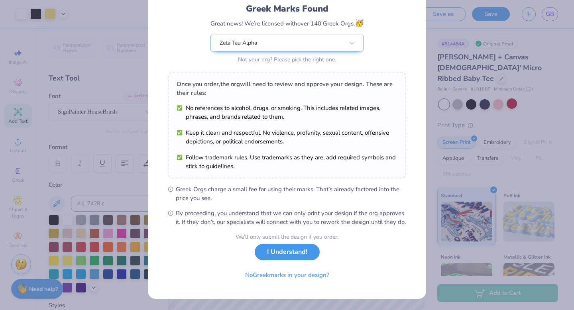
click at [290, 256] on button "I Understand!" at bounding box center [287, 252] width 65 height 16
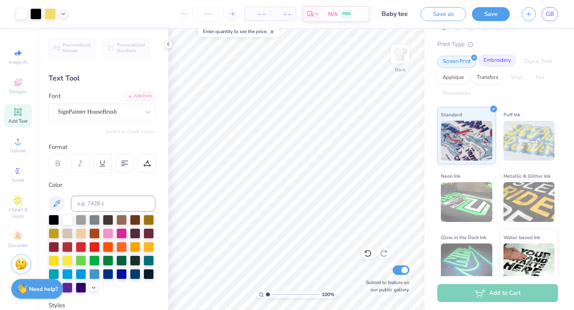
scroll to position [0, 0]
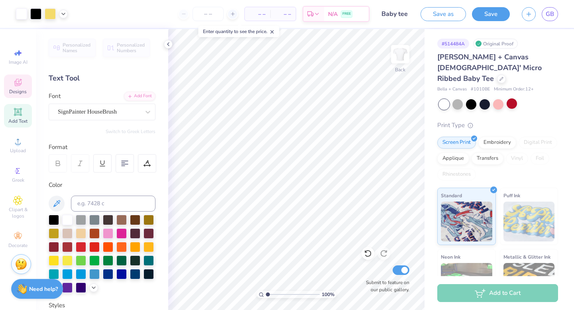
click at [20, 91] on span "Designs" at bounding box center [18, 92] width 18 height 6
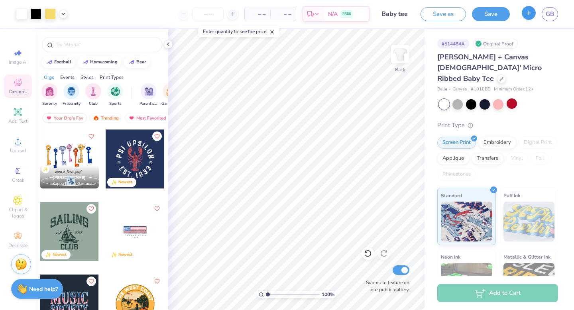
click at [531, 13] on icon "button" at bounding box center [529, 13] width 7 height 7
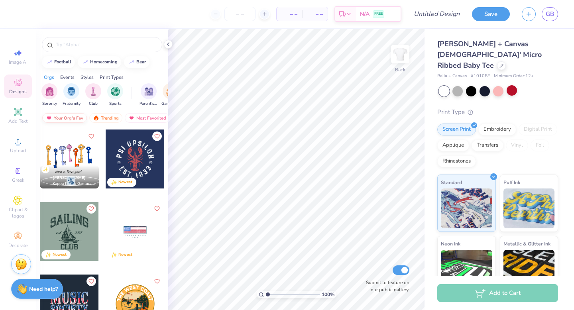
click at [71, 117] on div "Your Org's Fav" at bounding box center [64, 118] width 45 height 10
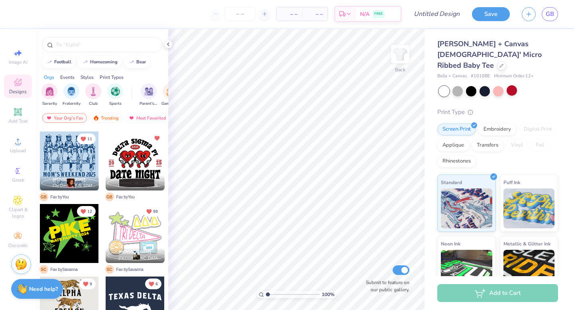
scroll to position [796, 0]
click at [76, 155] on div at bounding box center [69, 161] width 59 height 59
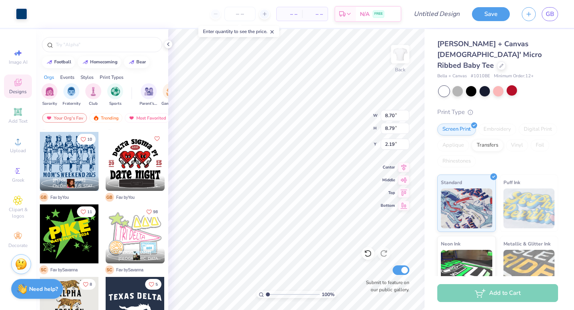
type input "2.19"
type input "6.66"
type input "6.73"
type input "7.11"
type input "7.18"
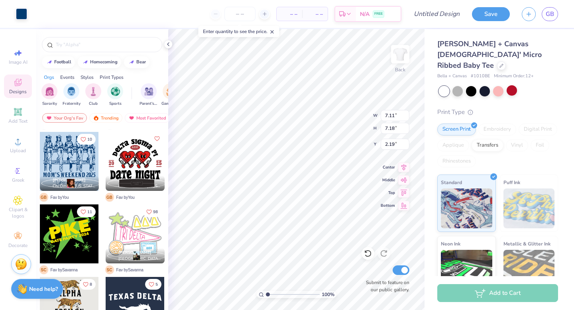
type input "2.48"
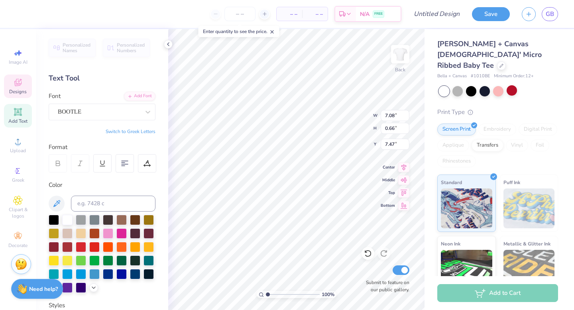
scroll to position [0, 3]
type textarea "TX OU 2025"
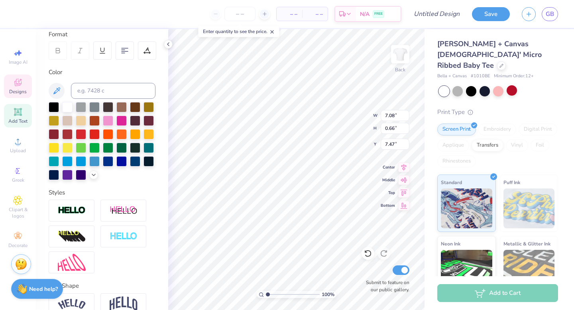
scroll to position [153, 0]
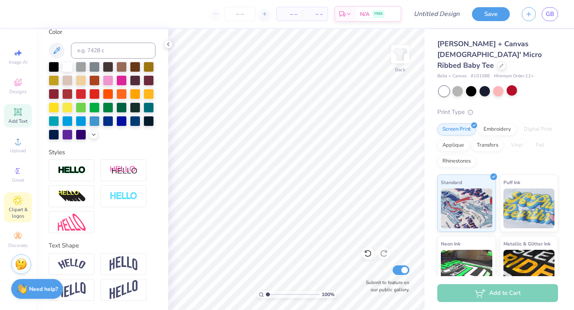
click at [16, 206] on div "Clipart & logos" at bounding box center [18, 208] width 28 height 30
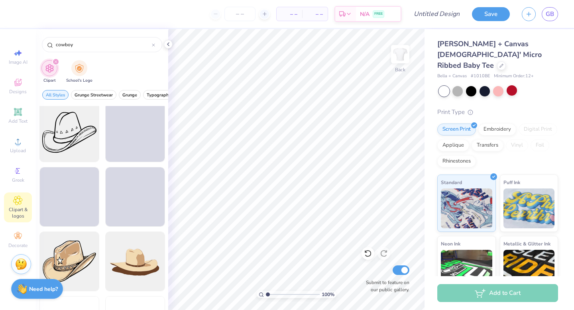
scroll to position [973, 0]
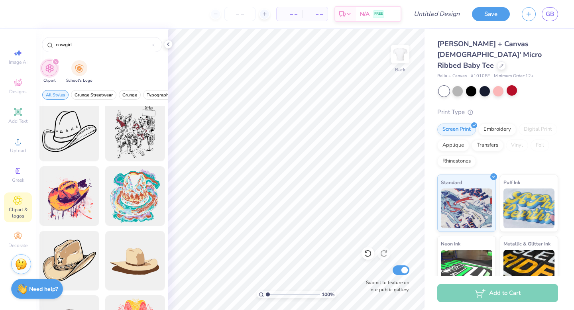
type input "cowgirl"
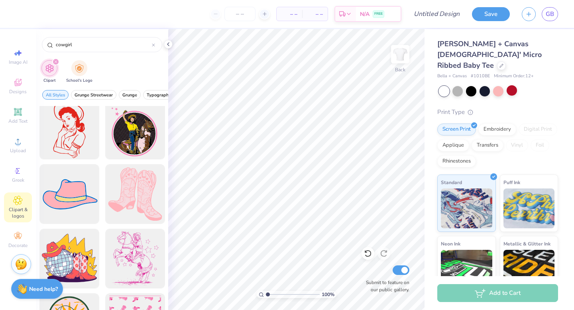
scroll to position [0, 0]
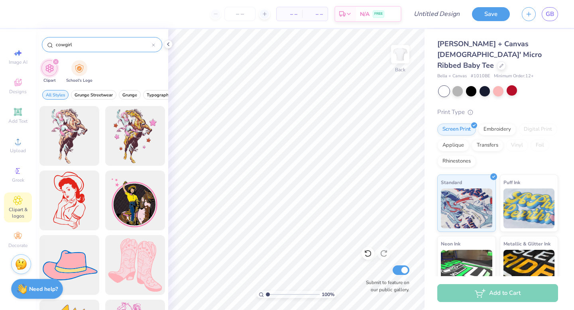
click at [154, 45] on icon at bounding box center [153, 44] width 3 height 3
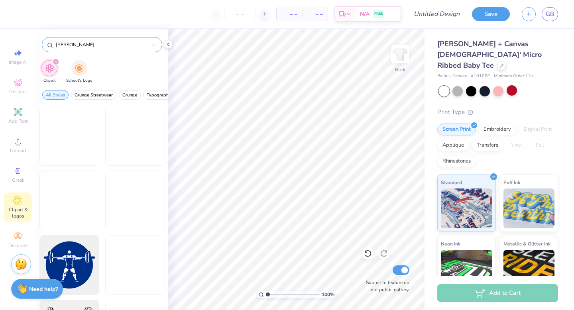
type input "western"
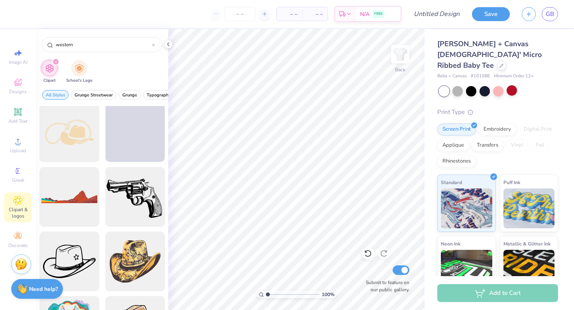
scroll to position [762, 0]
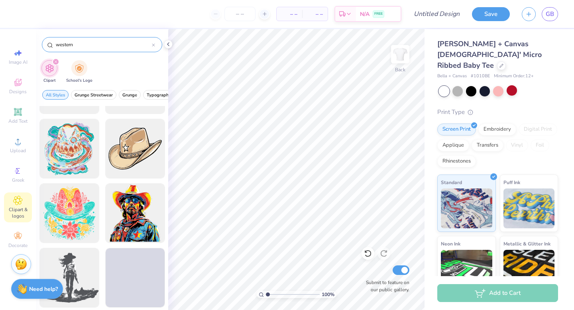
click at [153, 44] on icon at bounding box center [153, 44] width 3 height 3
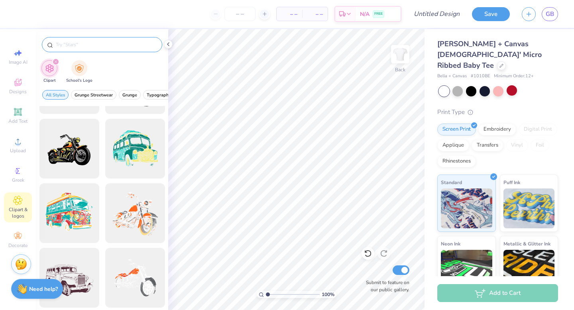
scroll to position [829, 0]
